Goal: Find specific page/section

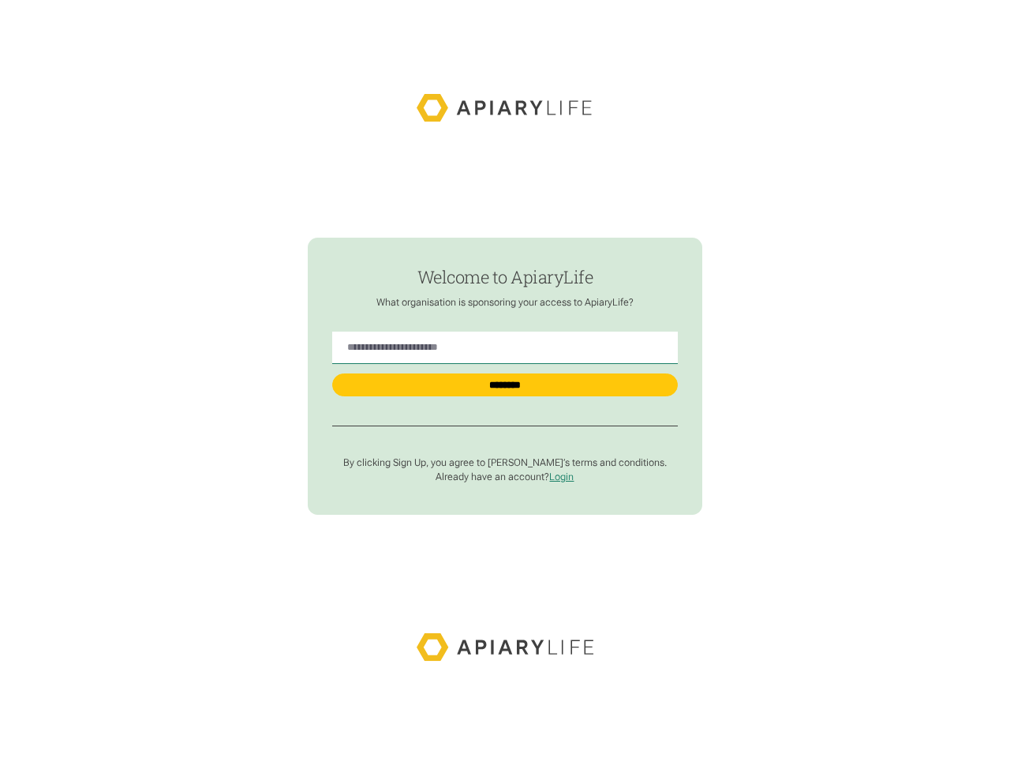
click at [505, 376] on input "********" at bounding box center [504, 384] width 345 height 22
